Goal: Task Accomplishment & Management: Manage account settings

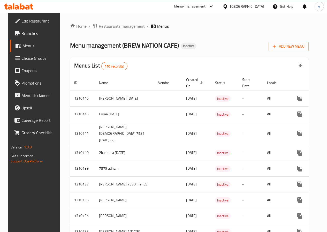
click at [24, 34] on span "Branches" at bounding box center [39, 33] width 37 height 6
click at [33, 23] on span "Edit Restaurant" at bounding box center [39, 21] width 37 height 6
click at [21, 36] on span "Branches" at bounding box center [39, 33] width 37 height 6
